Goal: Task Accomplishment & Management: Manage account settings

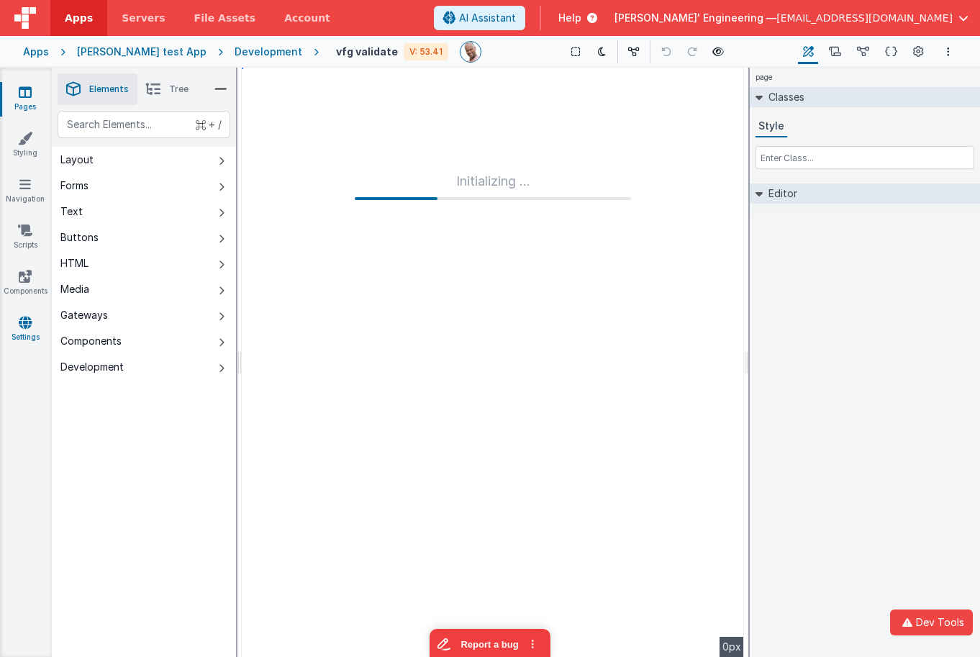
click at [27, 319] on icon at bounding box center [25, 322] width 13 height 14
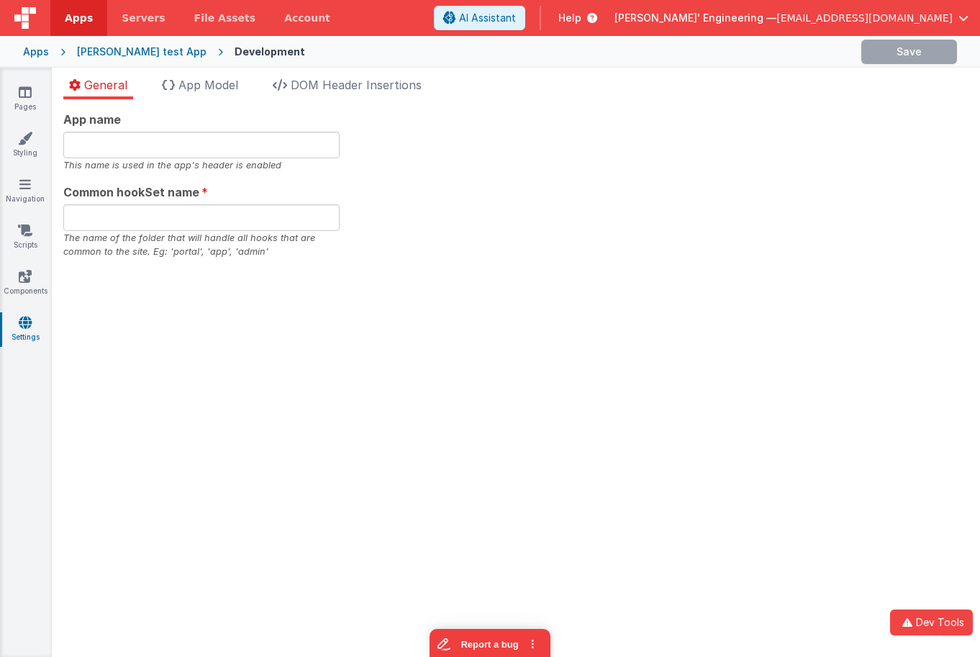
click at [238, 100] on div "App name This name is used in the app's header is enabled Common hookSet name T…" at bounding box center [516, 377] width 928 height 557
type input "[PERSON_NAME], Get your own appd"
type input "app"
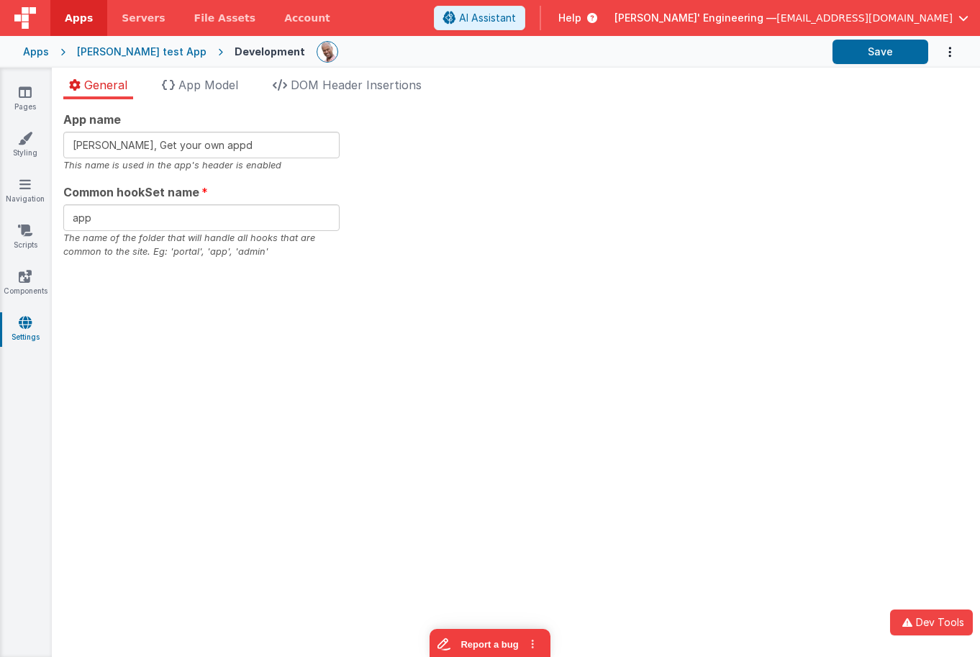
click at [388, 145] on div "App name [PERSON_NAME], Get your own appd This name is used in the app's header…" at bounding box center [515, 185] width 905 height 148
click at [267, 143] on input "[PERSON_NAME], Get your own appd" at bounding box center [201, 145] width 276 height 27
click at [847, 117] on div "App name [PERSON_NAME], Get your own app237 This name is used in the app's head…" at bounding box center [515, 185] width 905 height 148
click at [884, 53] on button "Save" at bounding box center [880, 52] width 96 height 24
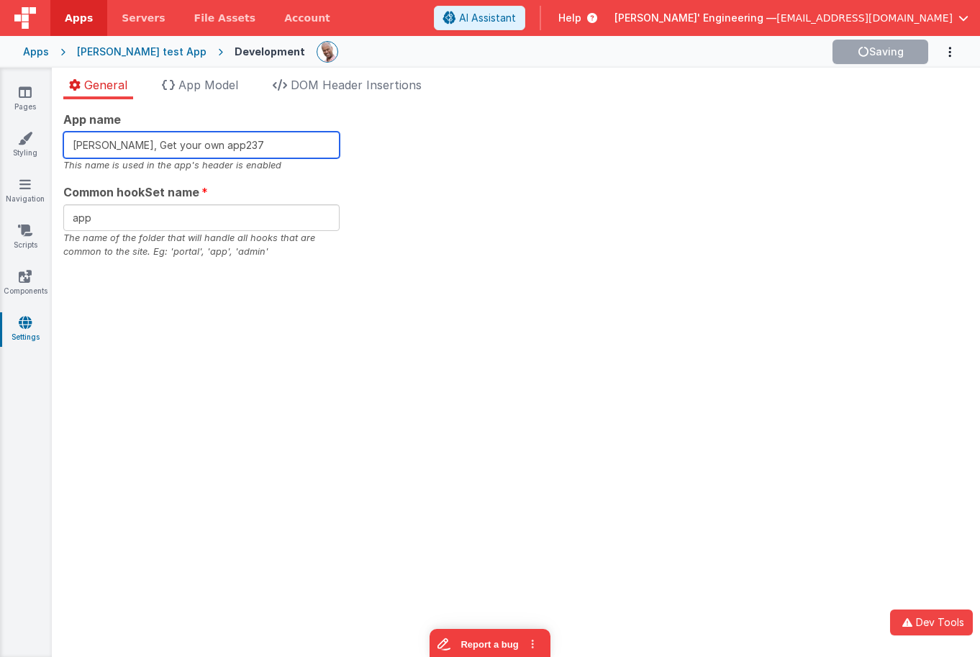
click at [242, 144] on input "[PERSON_NAME], Get your own app237" at bounding box center [201, 145] width 276 height 27
click at [570, 122] on div "App name [PERSON_NAME], Get your own app237 This name is used in the app's head…" at bounding box center [515, 185] width 905 height 148
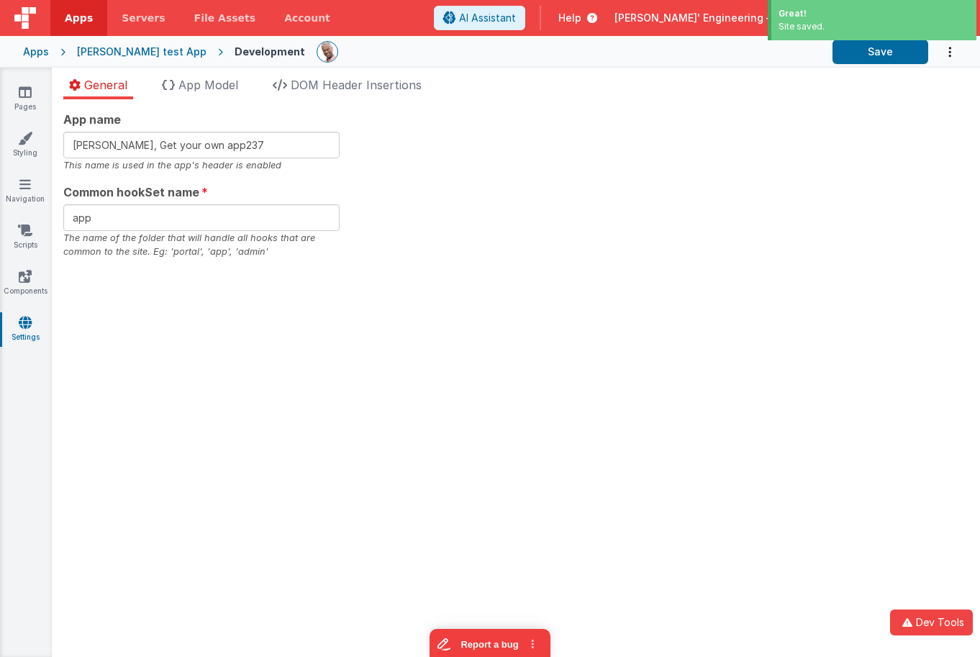
type input "[PERSON_NAME], Get your own appd"
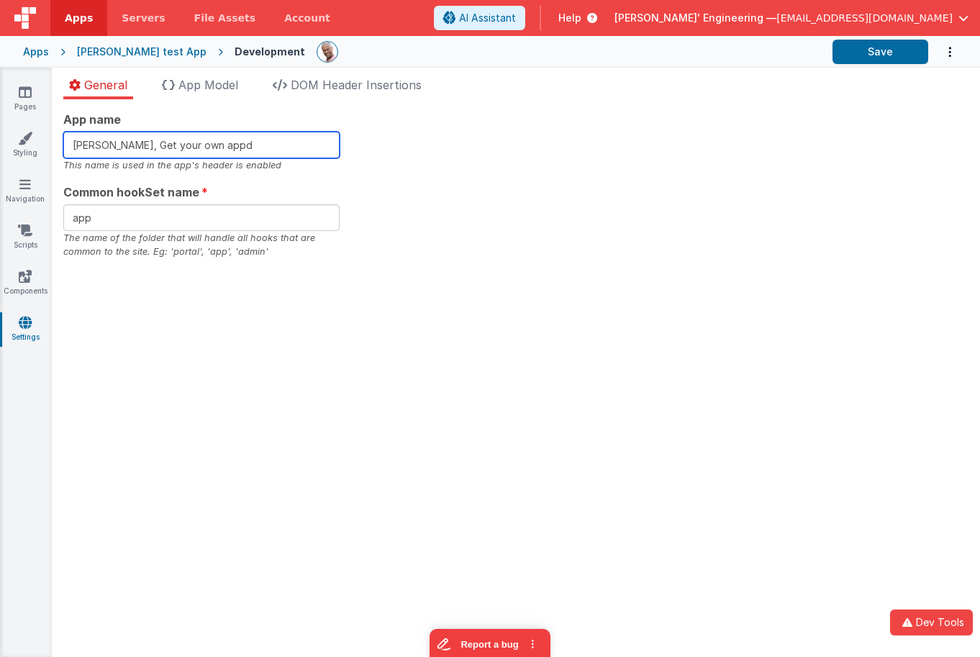
click at [276, 147] on input "[PERSON_NAME], Get your own appd" at bounding box center [201, 145] width 276 height 27
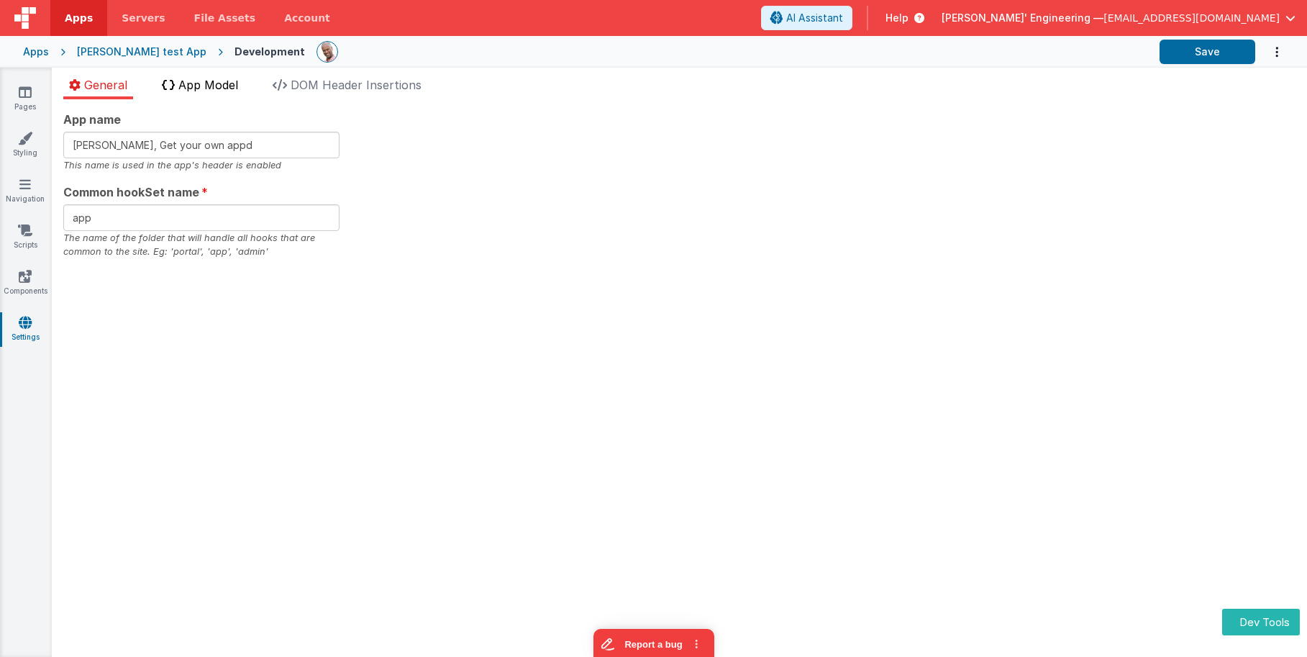
click at [210, 81] on span "App Model" at bounding box center [208, 85] width 60 height 14
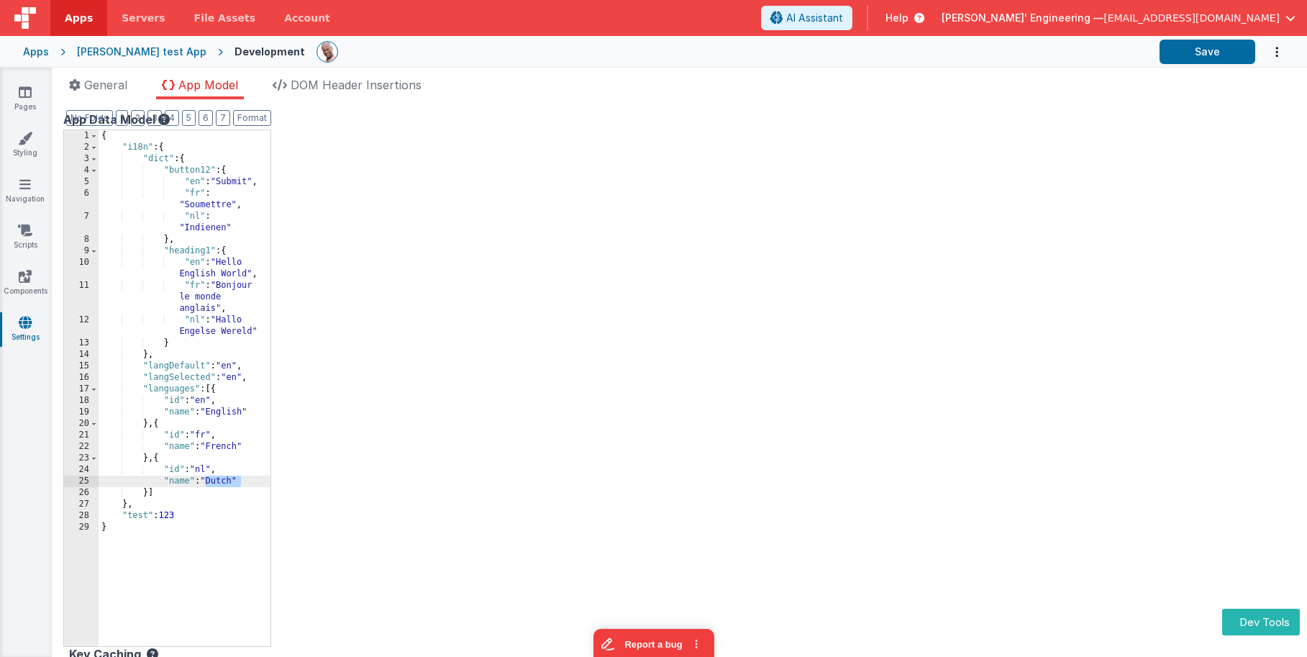
drag, startPoint x: 237, startPoint y: 483, endPoint x: 255, endPoint y: 482, distance: 18.7
click at [265, 483] on div "{ "i18n" : { "dict" : { "button12" : { "en" : "Submit" , "fr" : "Soumettre" , "…" at bounding box center [185, 399] width 172 height 539
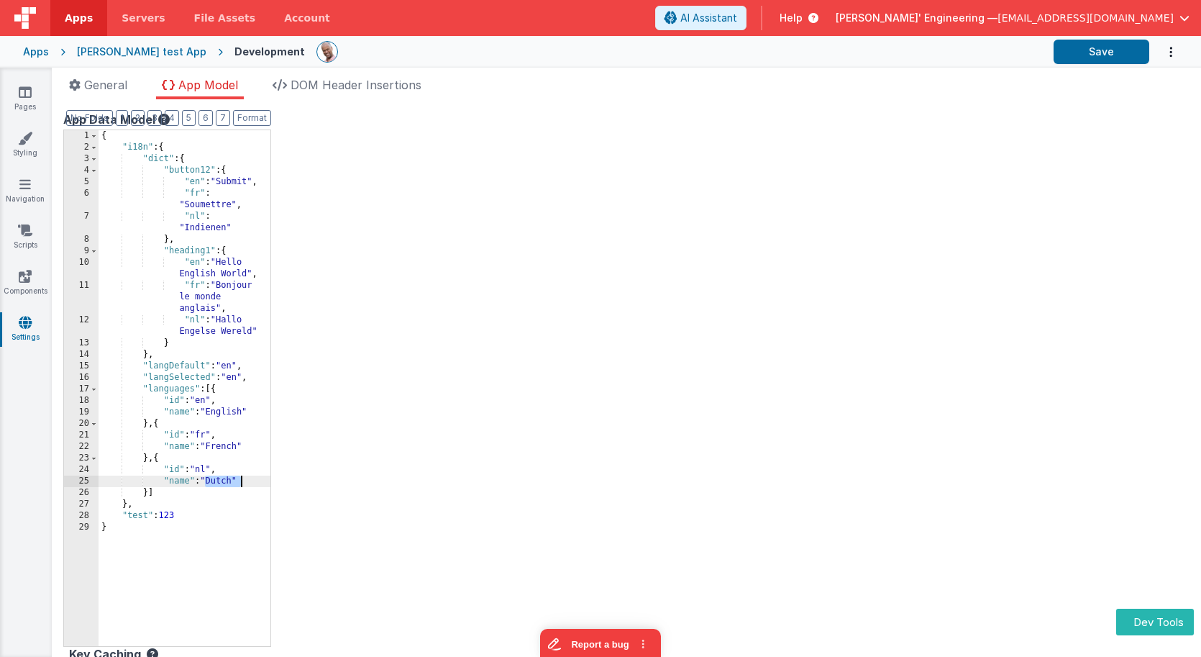
click at [241, 450] on div "{ "i18n" : { "dict" : { "button12" : { "en" : "Submit" , "fr" : "Soumettre" , "…" at bounding box center [185, 399] width 172 height 539
drag, startPoint x: 236, startPoint y: 478, endPoint x: 258, endPoint y: 478, distance: 21.6
click at [236, 478] on div "{ "i18n" : { "dict" : { "button12" : { "en" : "Submit" , "fr" : "Soumettre" , "…" at bounding box center [185, 399] width 172 height 539
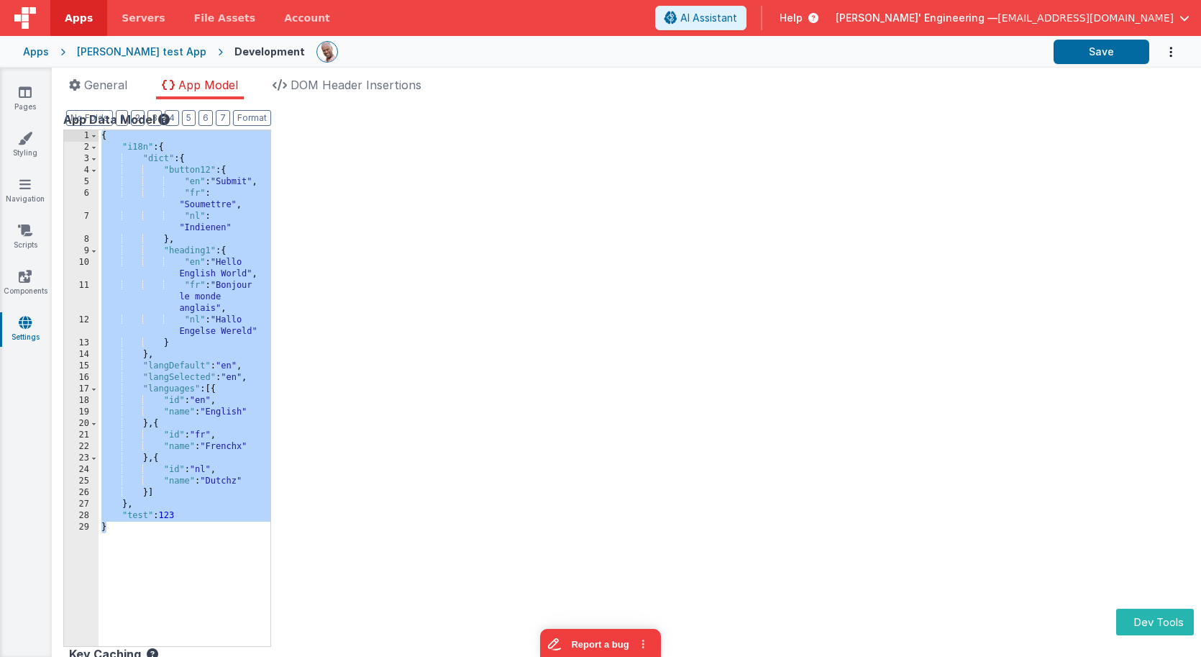
drag, startPoint x: 191, startPoint y: 562, endPoint x: 37, endPoint y: 18, distance: 566.0
click at [37, 18] on div "Apps Servers File Assets Account Some FUTURE Slot AI Assistant Help Delfs' Engi…" at bounding box center [600, 328] width 1201 height 657
